Goal: Check status: Check status

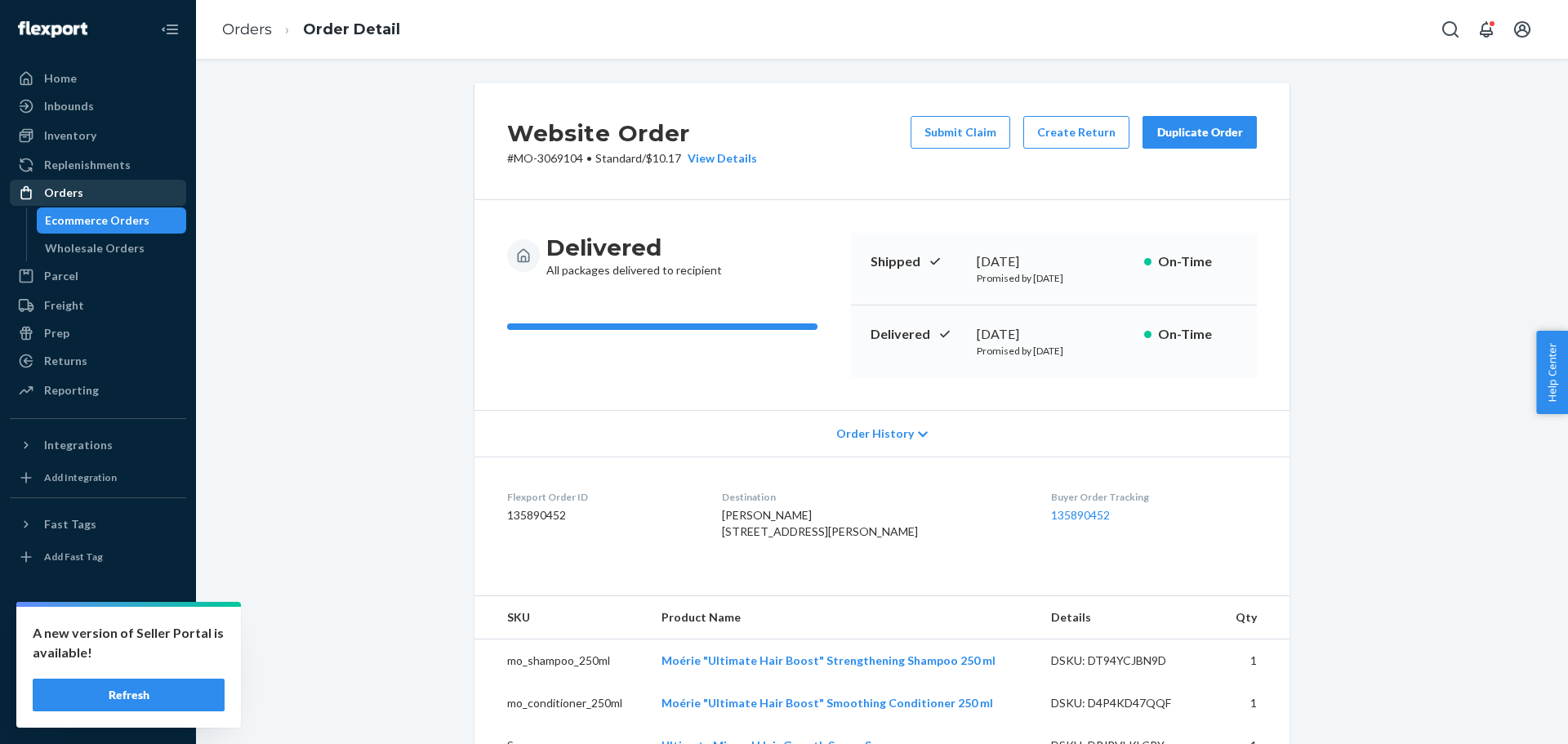
scroll to position [164, 0]
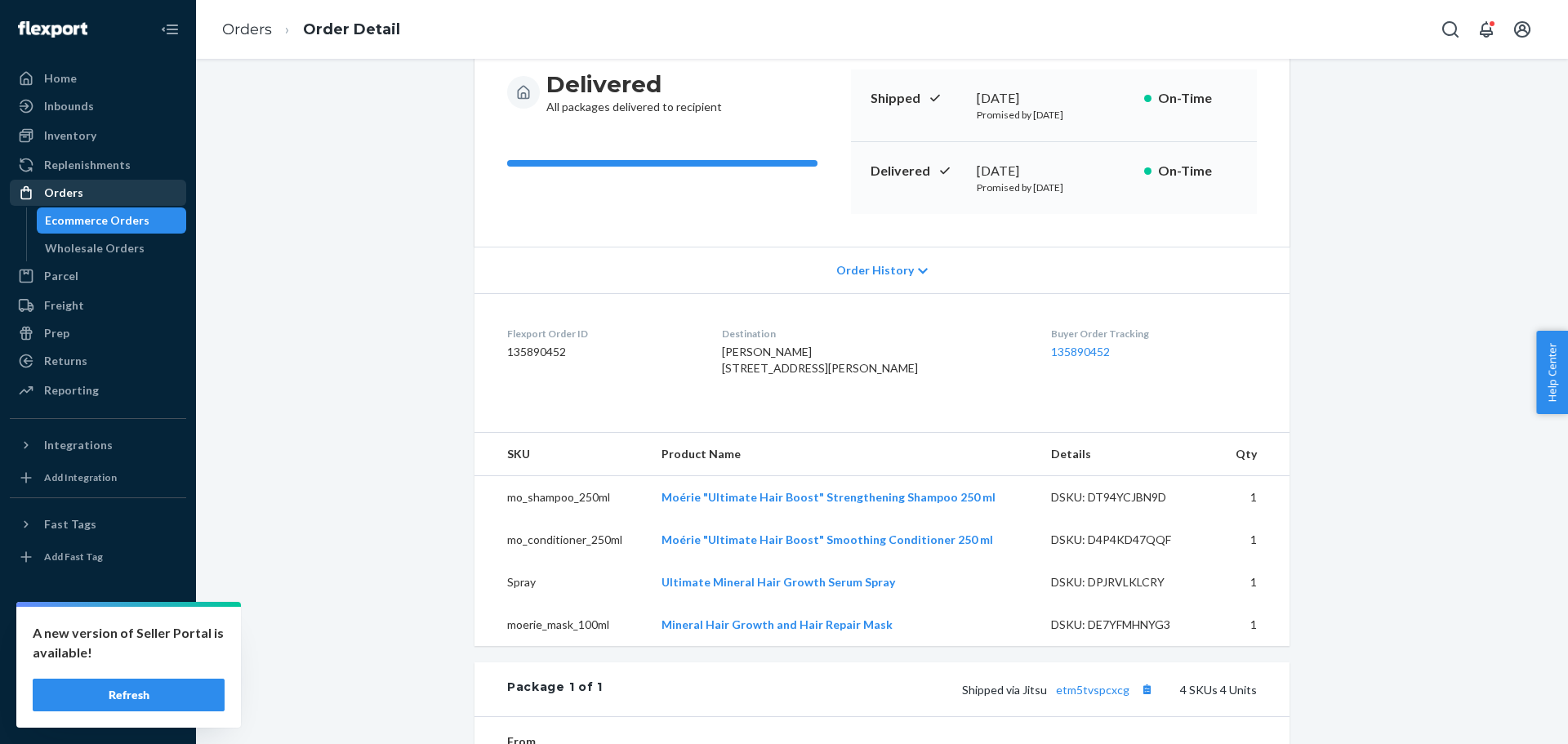
drag, startPoint x: 148, startPoint y: 190, endPoint x: 158, endPoint y: 182, distance: 12.8
click at [148, 190] on div "Orders" at bounding box center [98, 193] width 173 height 23
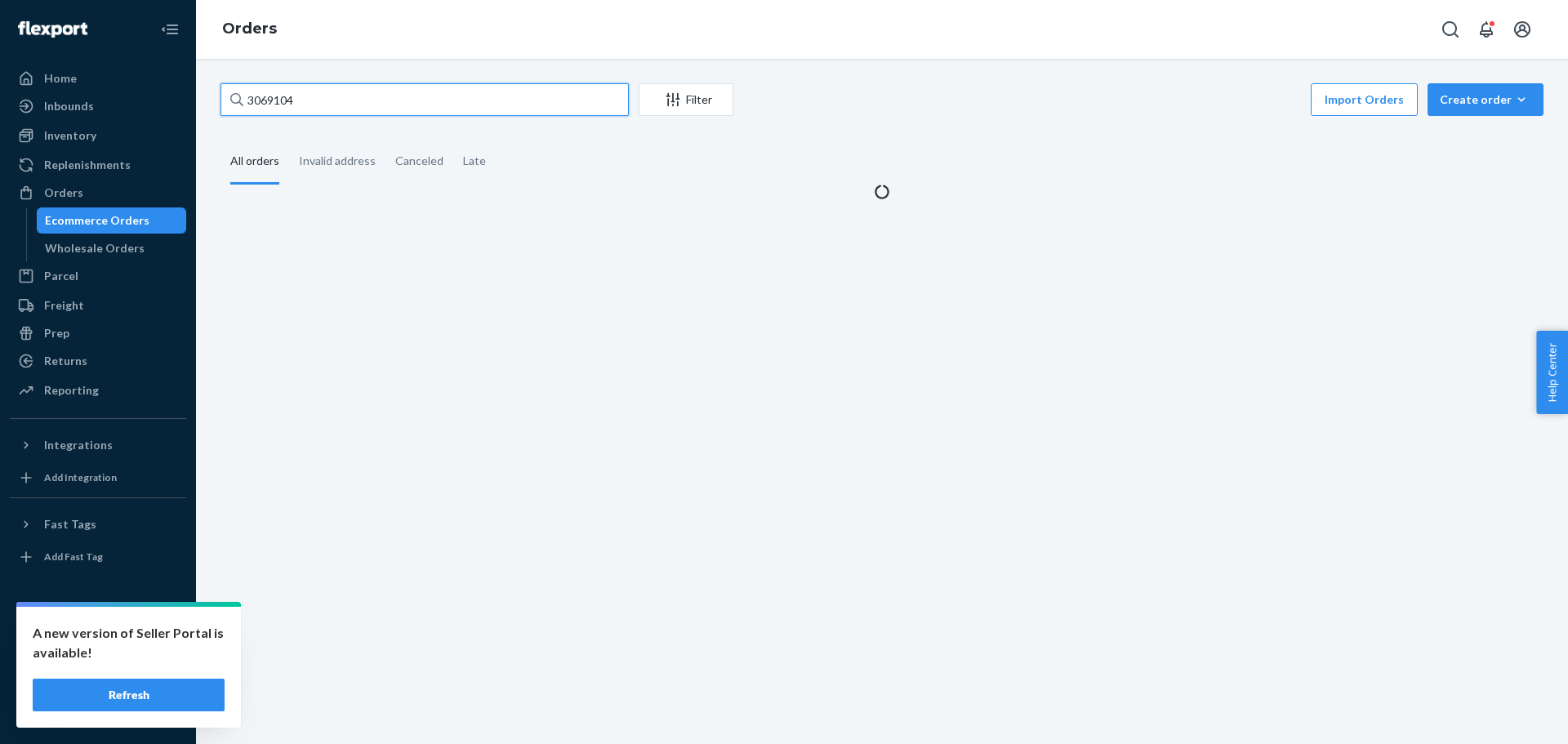
click at [344, 103] on input "3069104" at bounding box center [425, 100] width 408 height 33
paste input "146219"
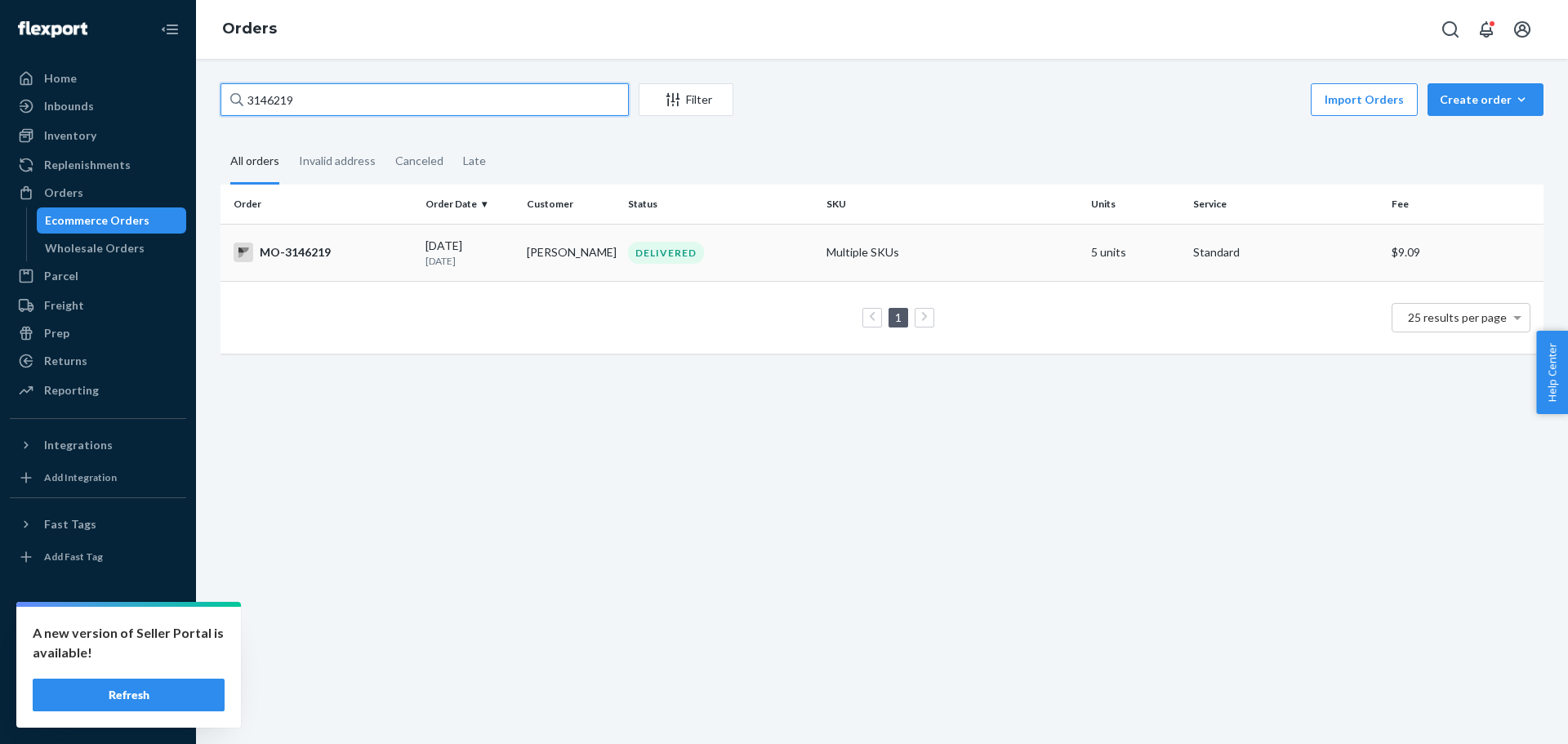
type input "3146219"
click at [290, 255] on div "MO-3146219" at bounding box center [323, 253] width 179 height 20
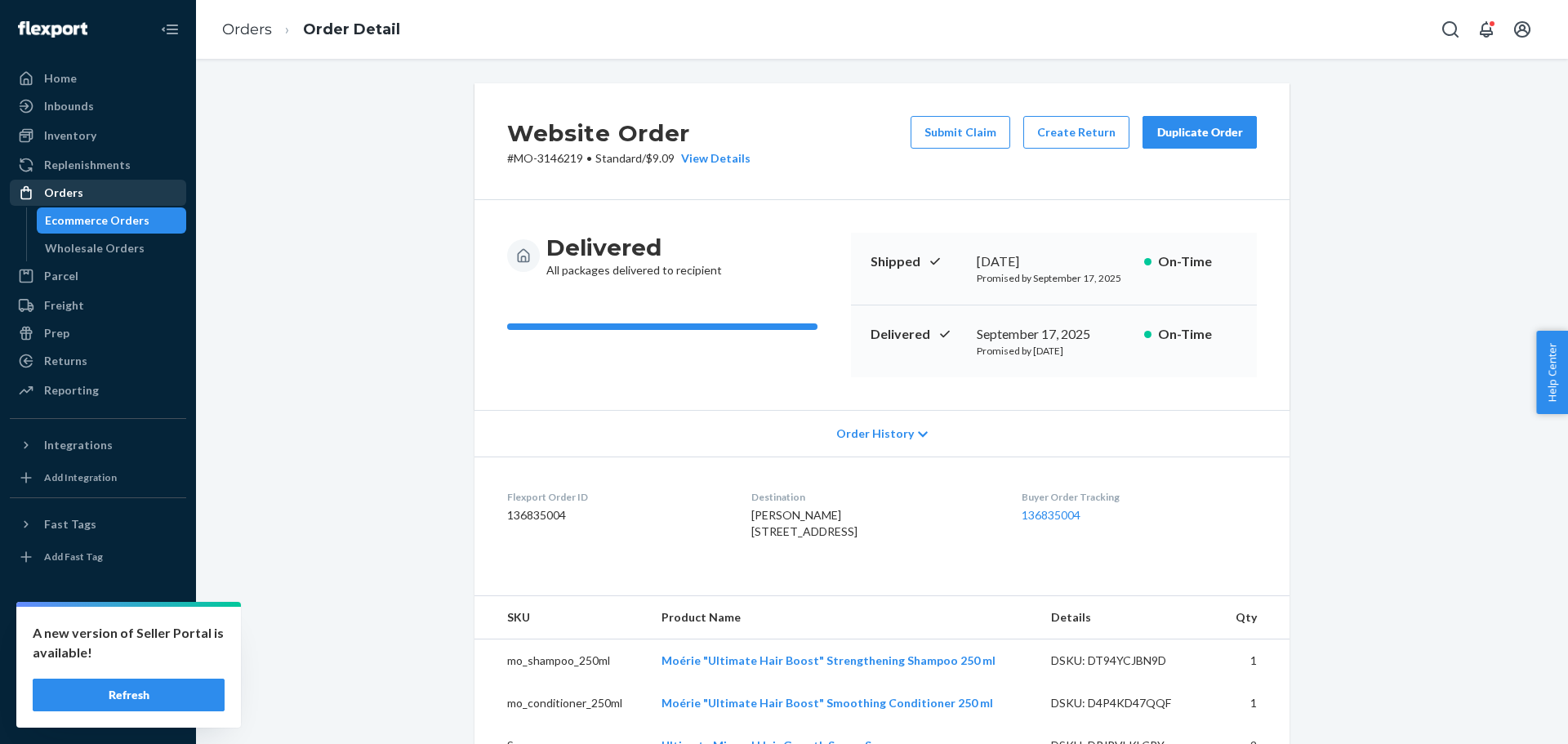
click at [146, 194] on div "Orders" at bounding box center [98, 193] width 173 height 23
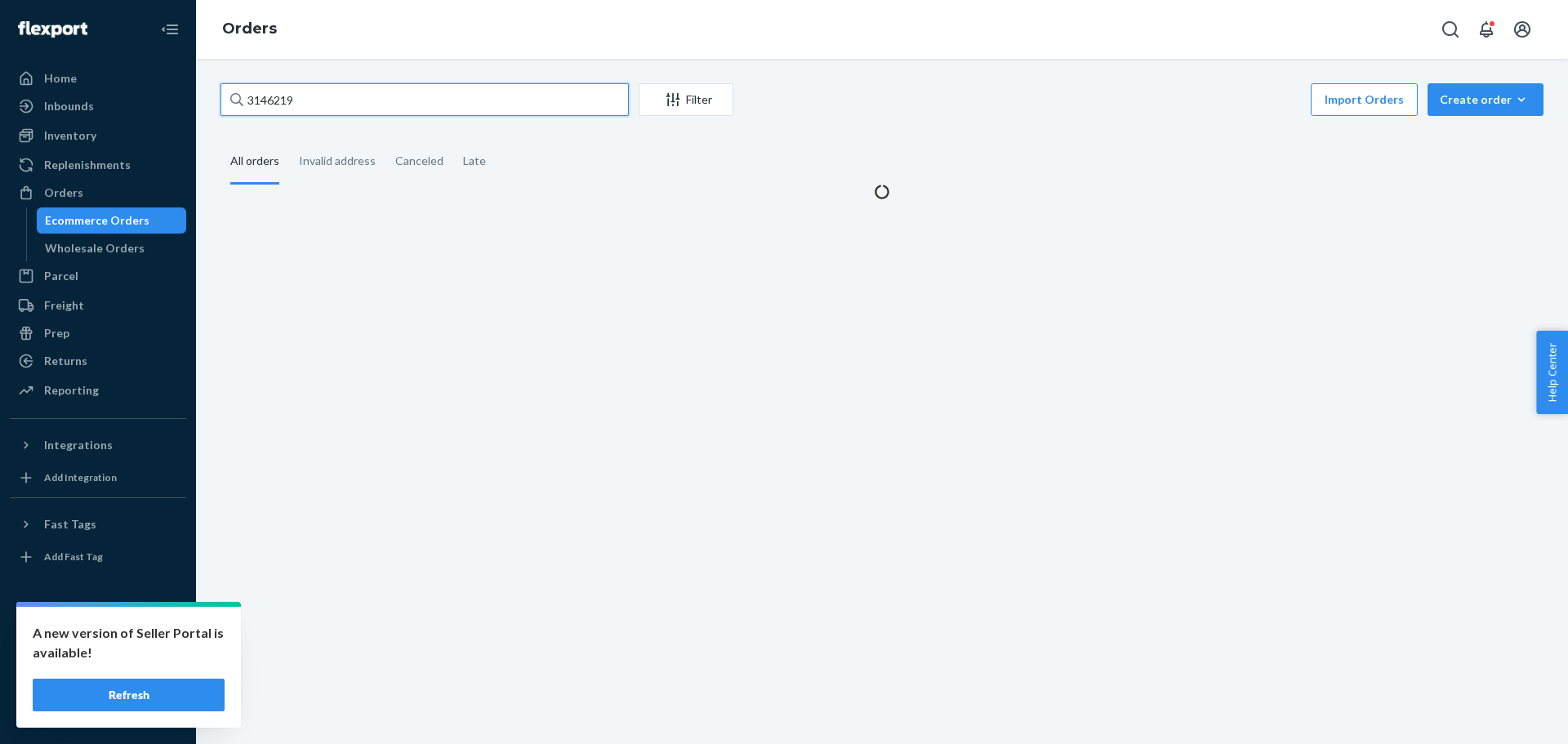
click at [312, 108] on input "3146219" at bounding box center [425, 100] width 408 height 33
paste input "17078"
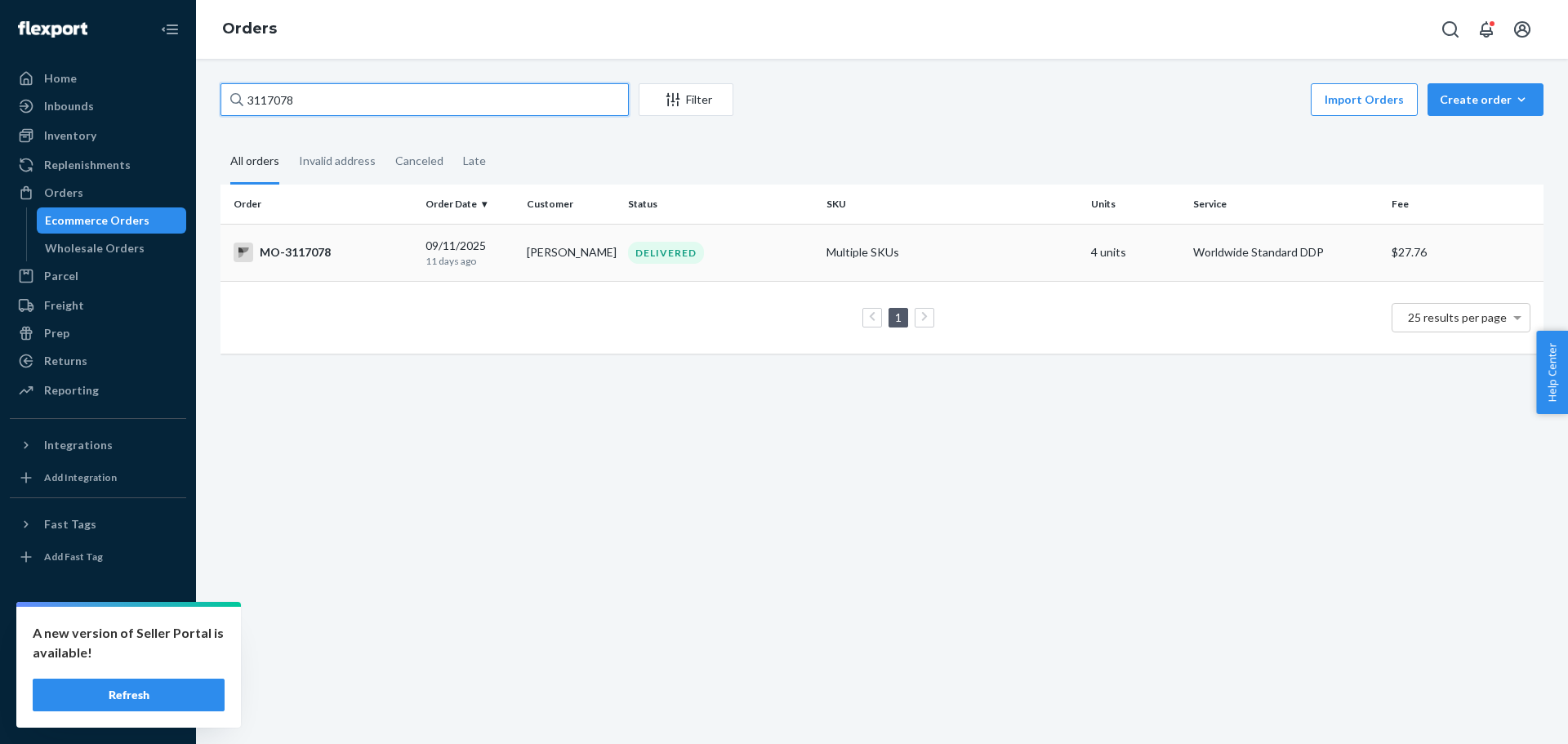
type input "3117078"
click at [317, 253] on div "MO-3117078" at bounding box center [323, 253] width 179 height 20
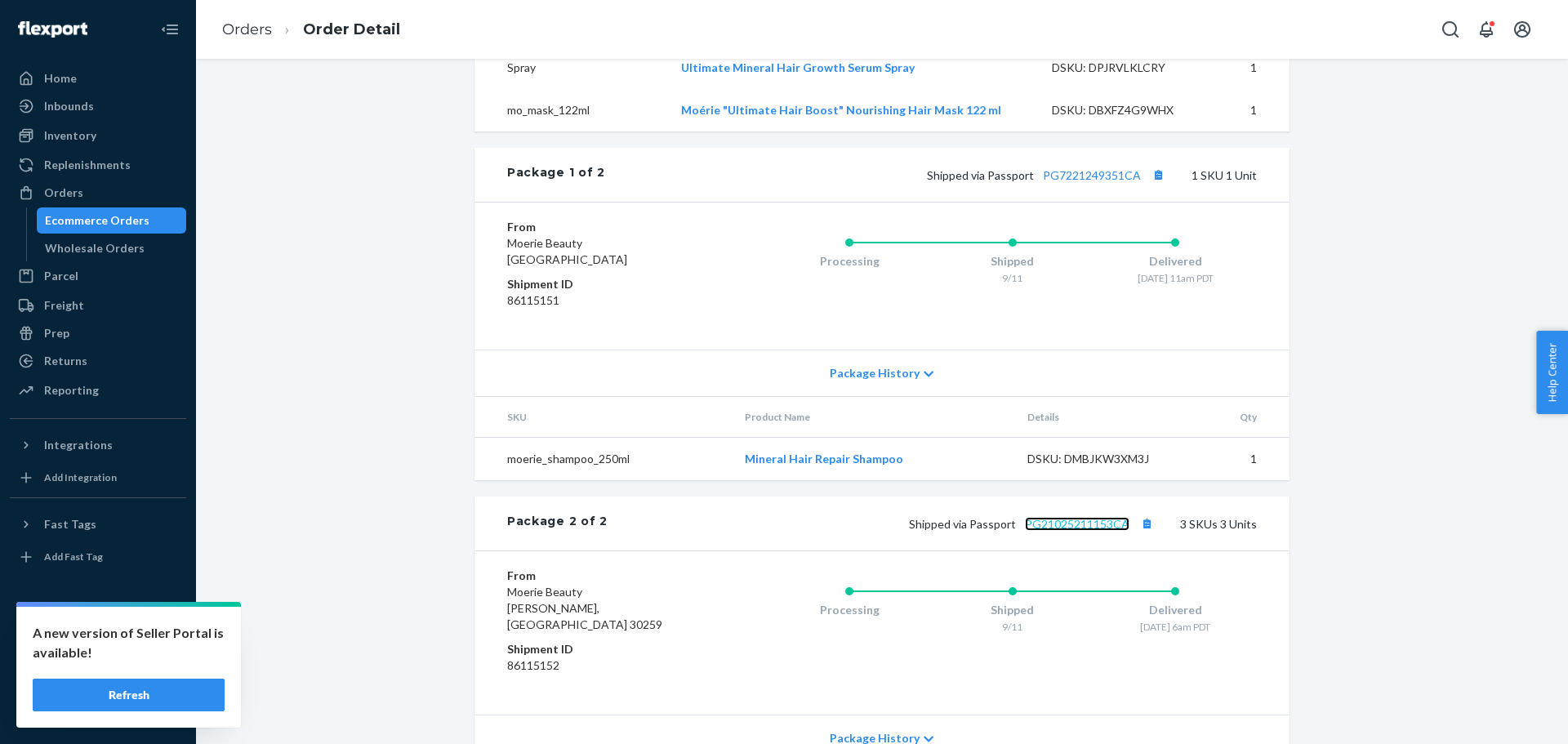
scroll to position [655, 0]
